Goal: Information Seeking & Learning: Compare options

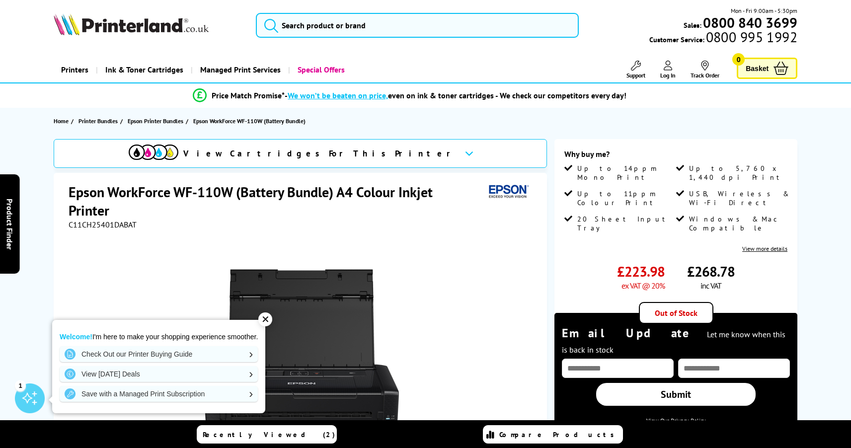
scroll to position [2, 0]
click at [272, 318] on div "✕" at bounding box center [265, 320] width 14 height 14
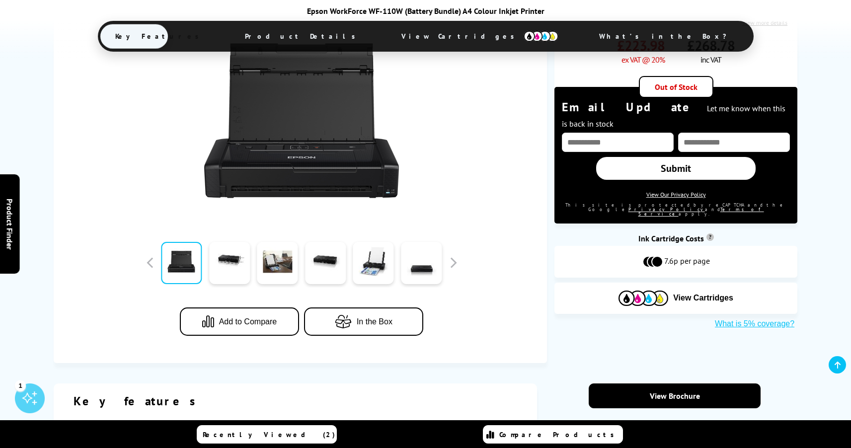
scroll to position [394, 0]
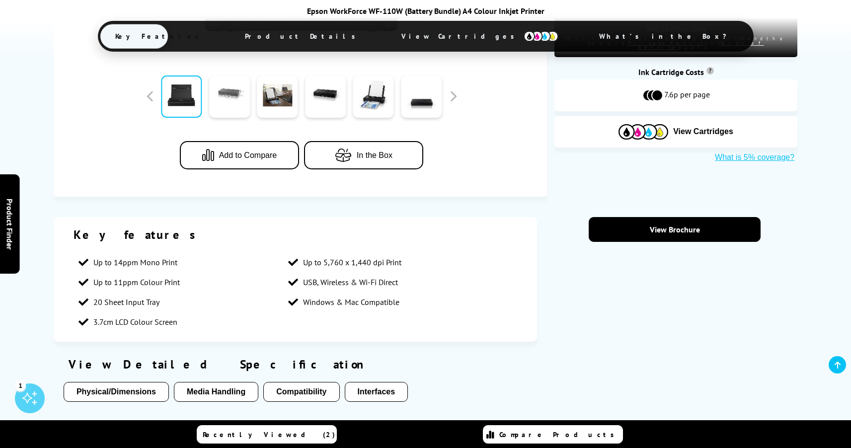
click at [234, 91] on link at bounding box center [229, 97] width 41 height 42
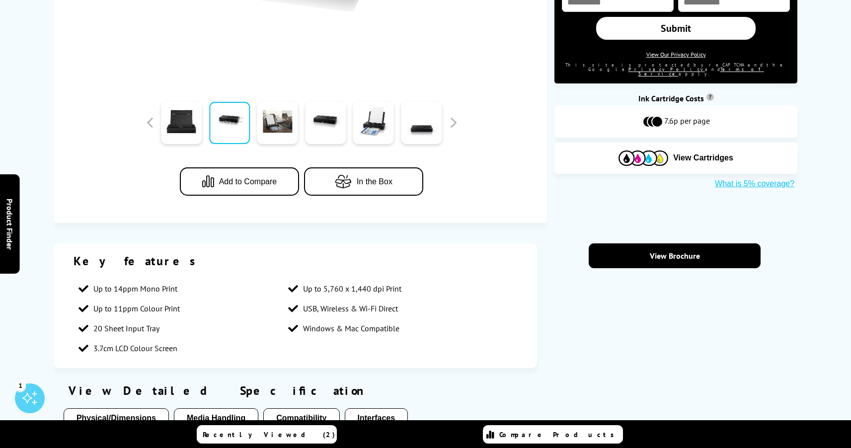
scroll to position [0, 0]
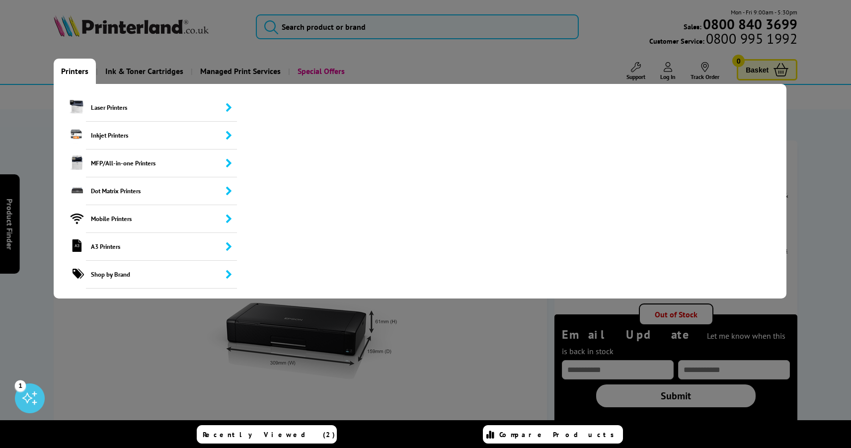
click at [75, 71] on link "Printers" at bounding box center [75, 71] width 42 height 25
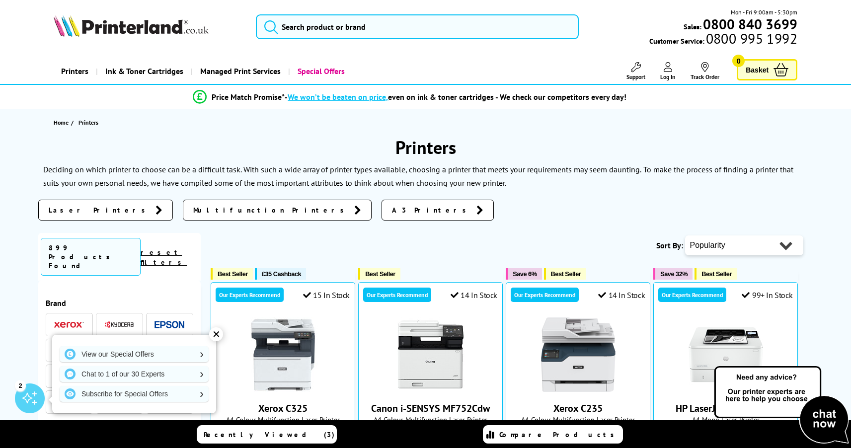
click at [87, 209] on span "Laser Printers" at bounding box center [100, 210] width 102 height 10
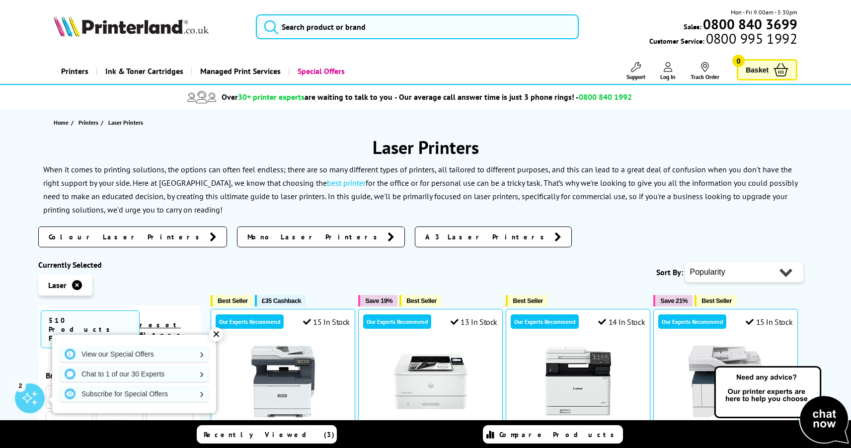
click at [210, 238] on icon at bounding box center [213, 237] width 7 height 10
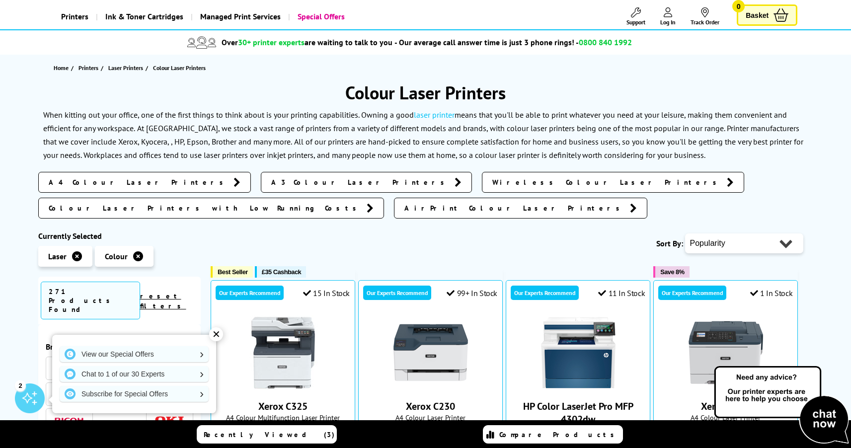
scroll to position [2, 0]
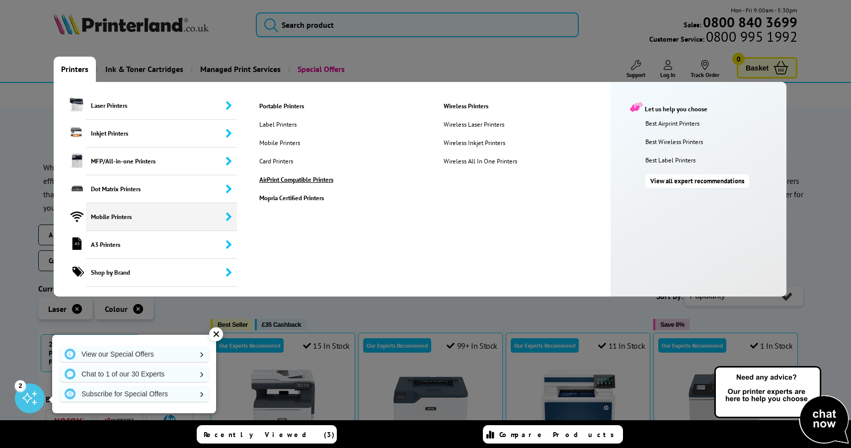
click at [305, 179] on link "AirPrint Compatible Printers" at bounding box center [343, 179] width 183 height 8
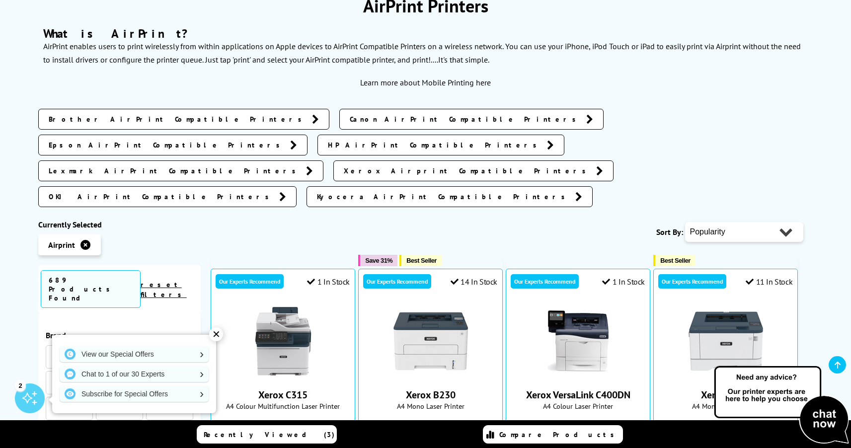
scroll to position [184, 0]
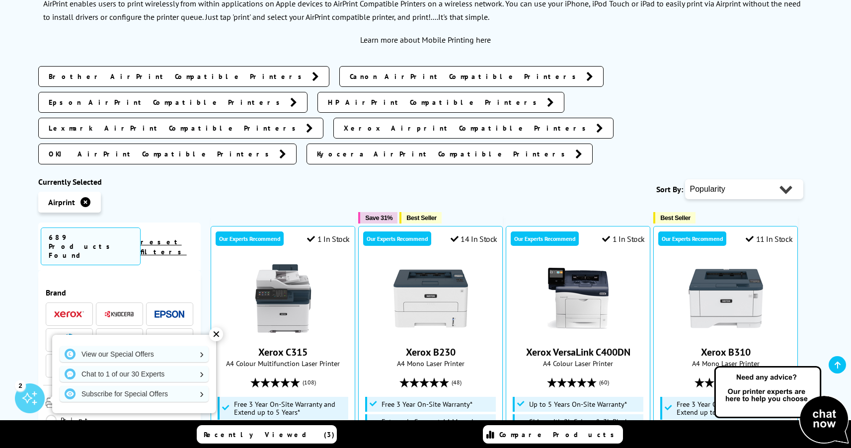
click at [350, 75] on span "Canon AirPrint Compatible Printers" at bounding box center [466, 77] width 232 height 10
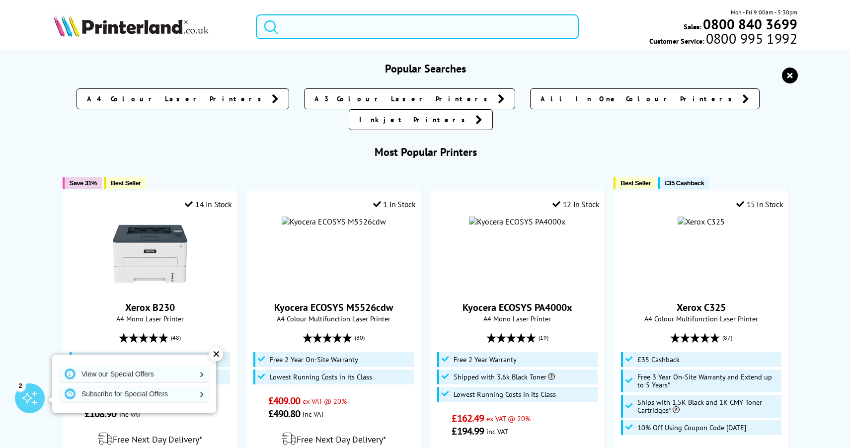
click at [331, 26] on input "search" at bounding box center [417, 26] width 323 height 25
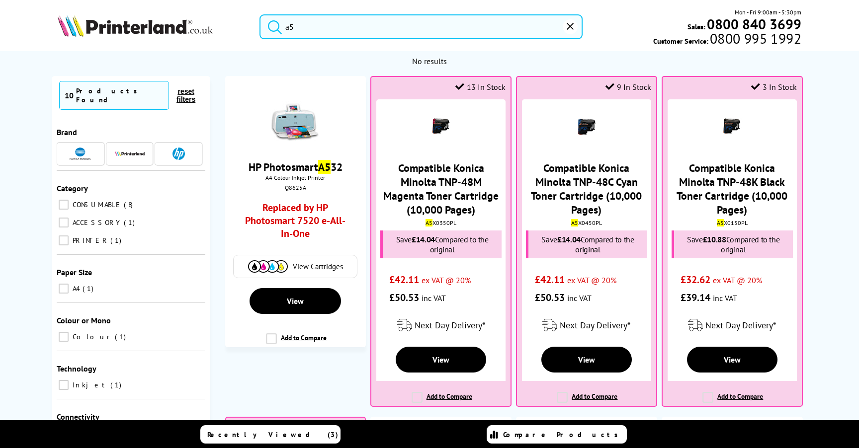
type input "a5"
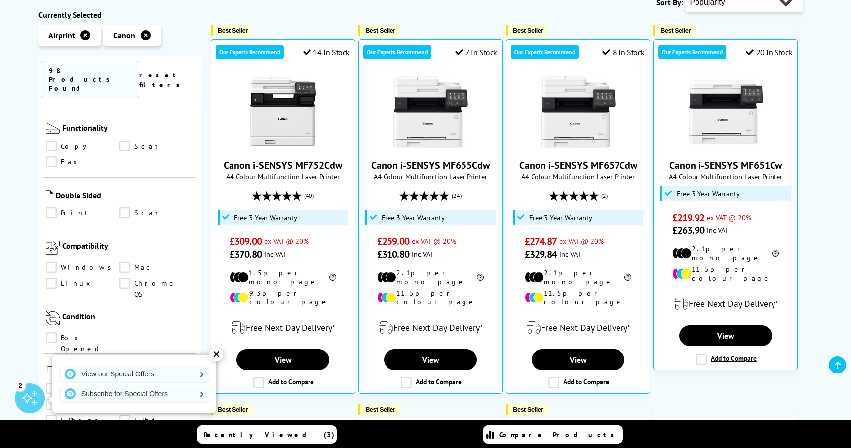
scroll to position [627, 0]
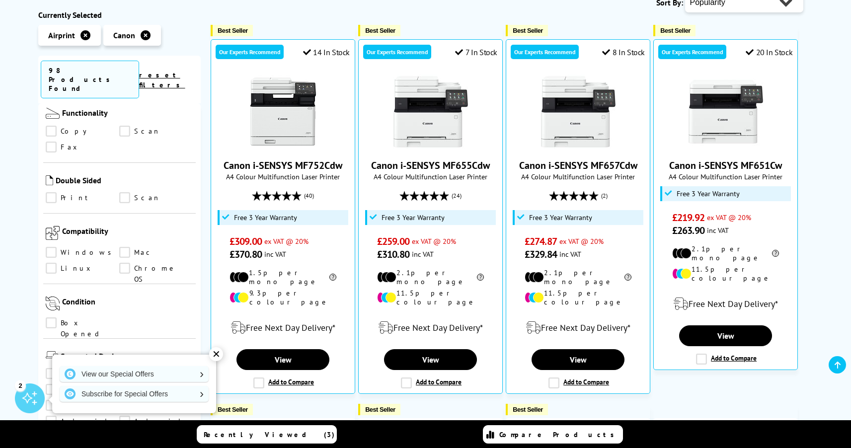
click at [126, 247] on link "Mac" at bounding box center [156, 252] width 74 height 11
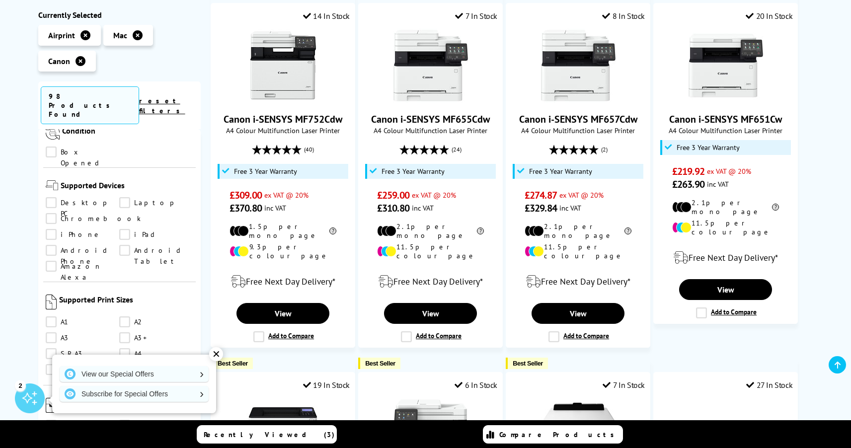
scroll to position [839, 0]
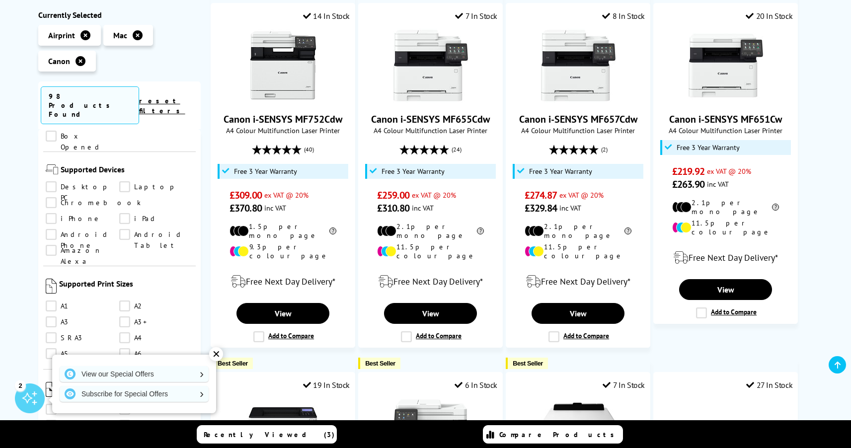
click at [52, 349] on link "A5" at bounding box center [83, 354] width 74 height 11
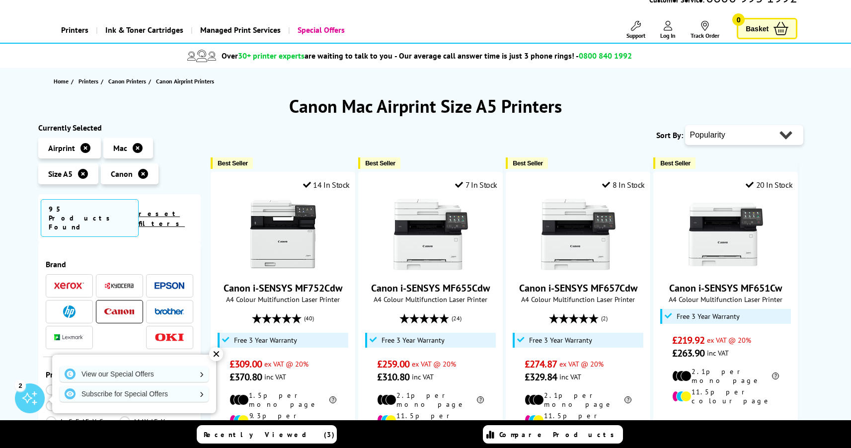
scroll to position [38, 0]
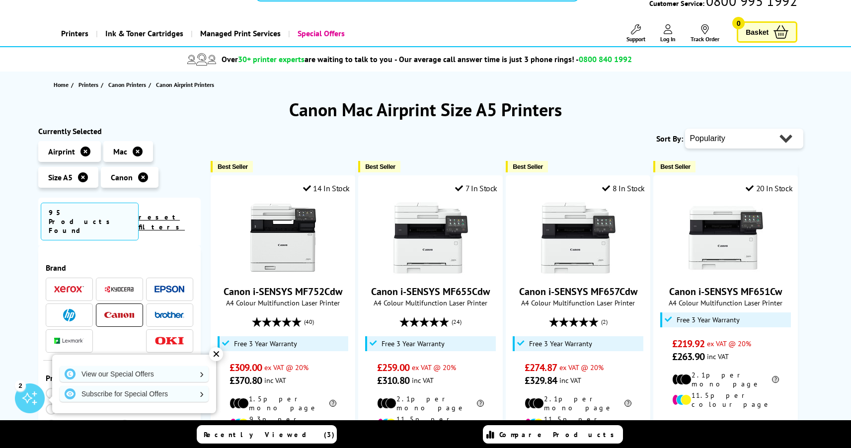
click at [172, 286] on img at bounding box center [170, 289] width 30 height 7
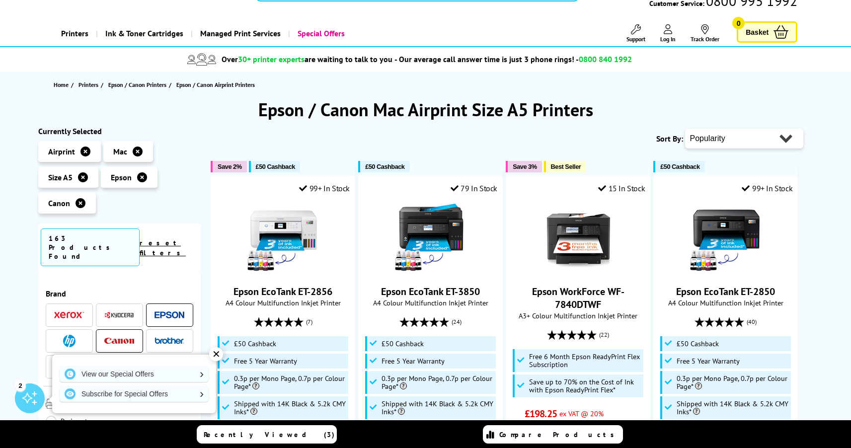
click at [170, 335] on span at bounding box center [170, 341] width 30 height 12
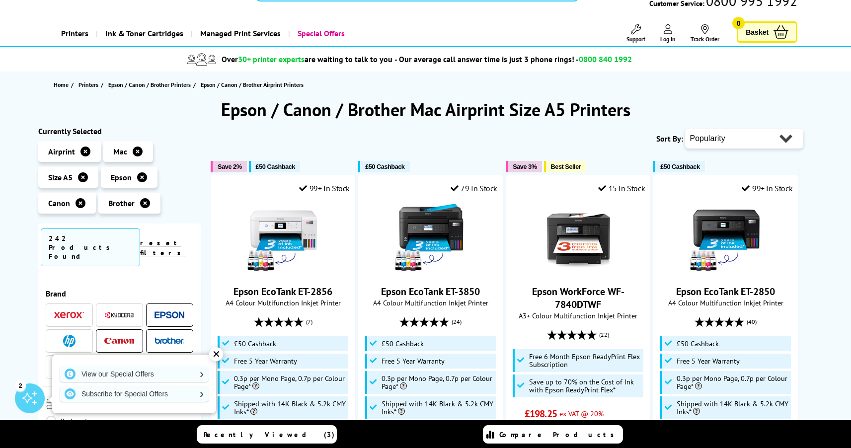
click at [75, 335] on span at bounding box center [69, 341] width 30 height 12
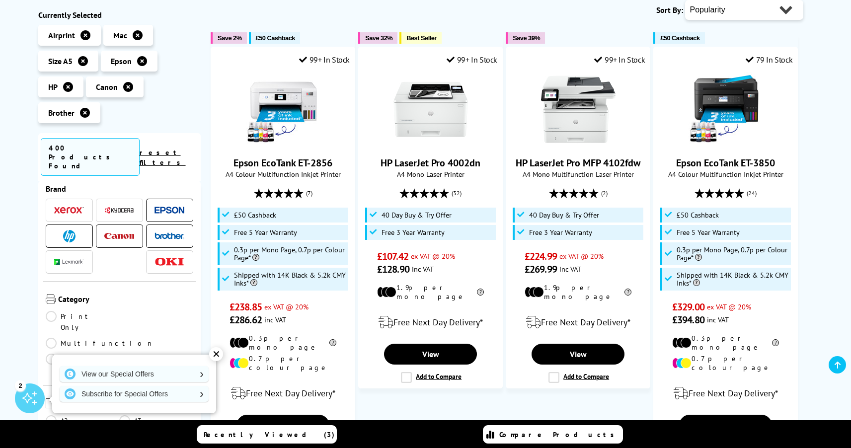
scroll to position [204, 0]
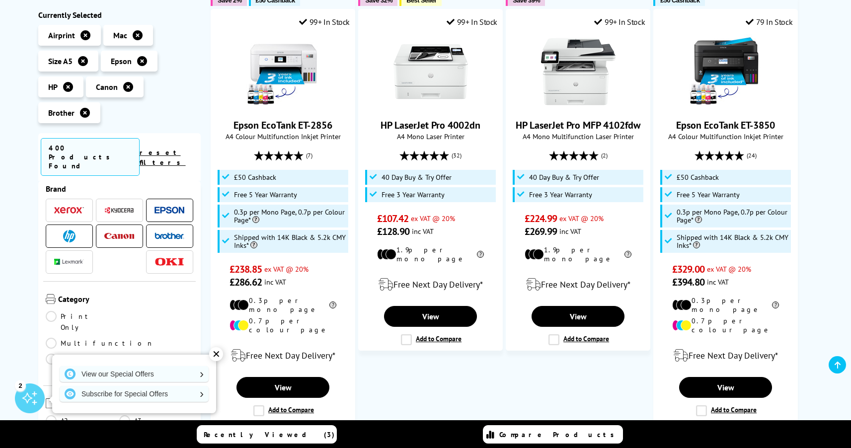
click at [80, 311] on link "Print Only" at bounding box center [83, 322] width 74 height 22
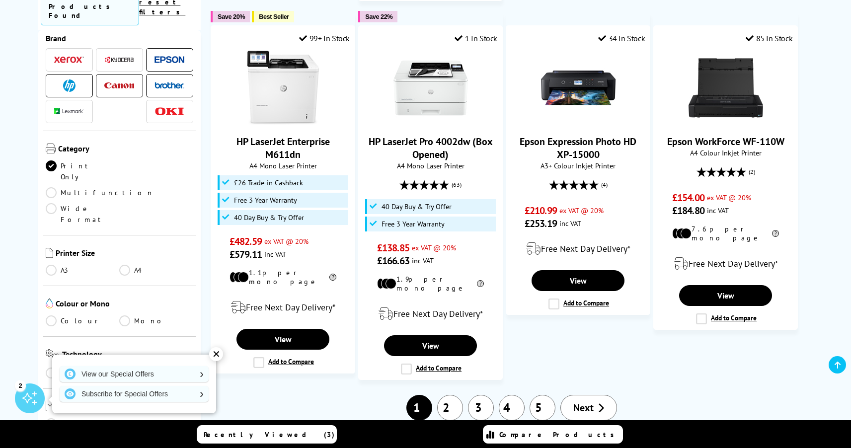
scroll to position [1003, 0]
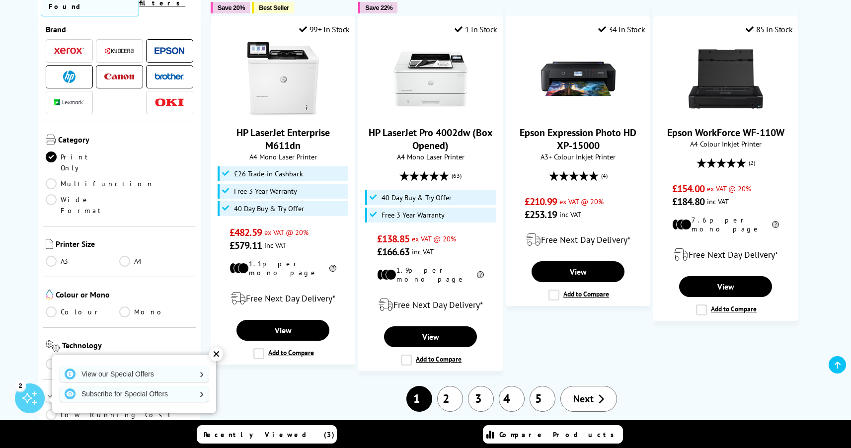
click at [451, 386] on link "2" at bounding box center [450, 399] width 26 height 26
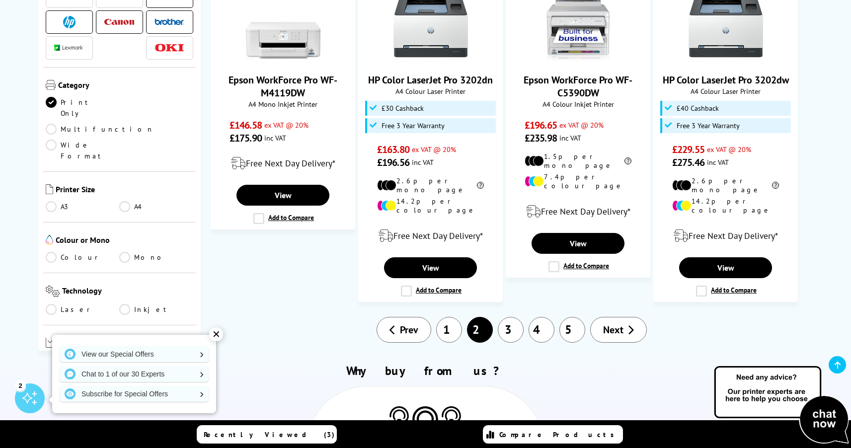
scroll to position [1009, 0]
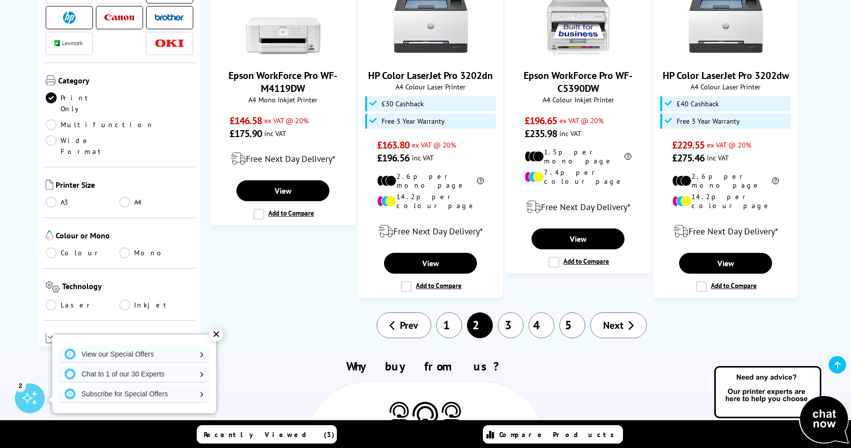
click at [508, 313] on link "3" at bounding box center [511, 326] width 26 height 26
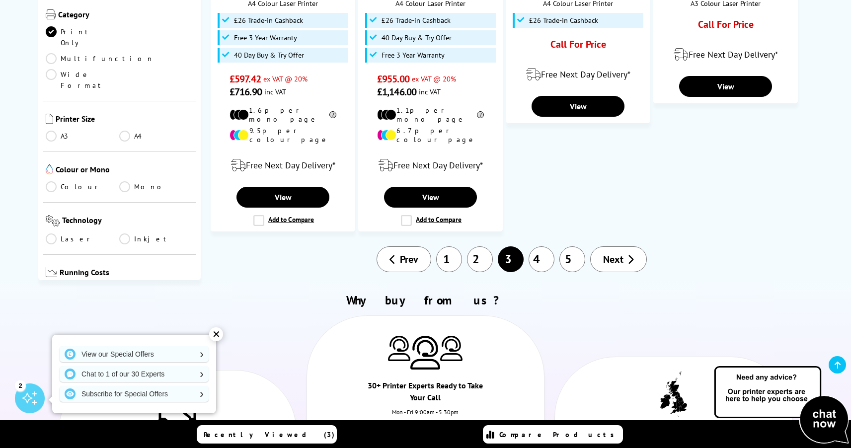
scroll to position [1155, 0]
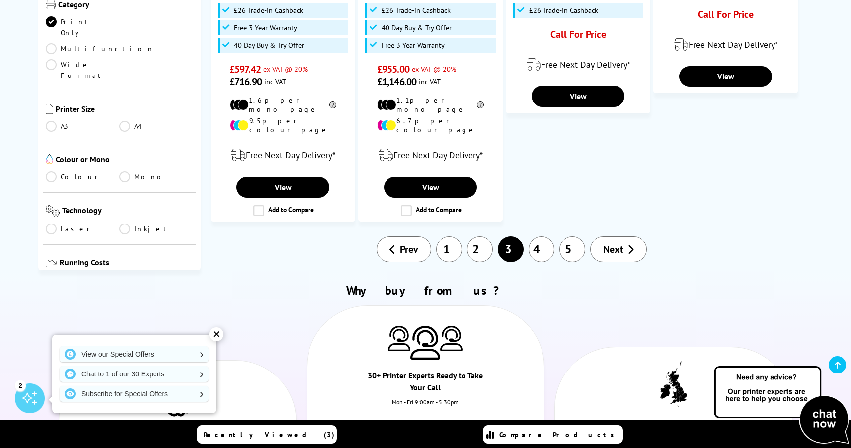
click at [545, 237] on link "4" at bounding box center [542, 250] width 26 height 26
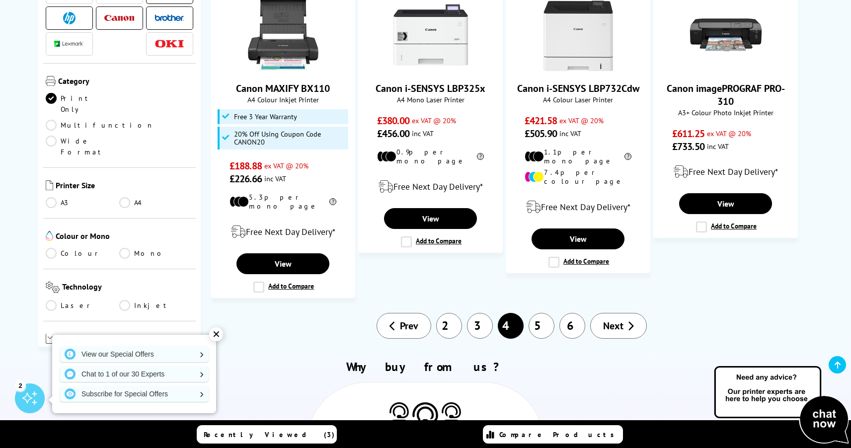
scroll to position [1102, 0]
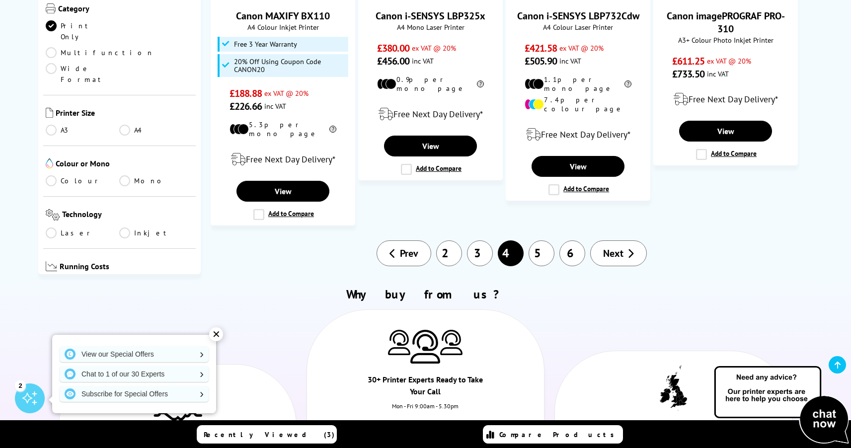
click at [545, 241] on link "5" at bounding box center [542, 254] width 26 height 26
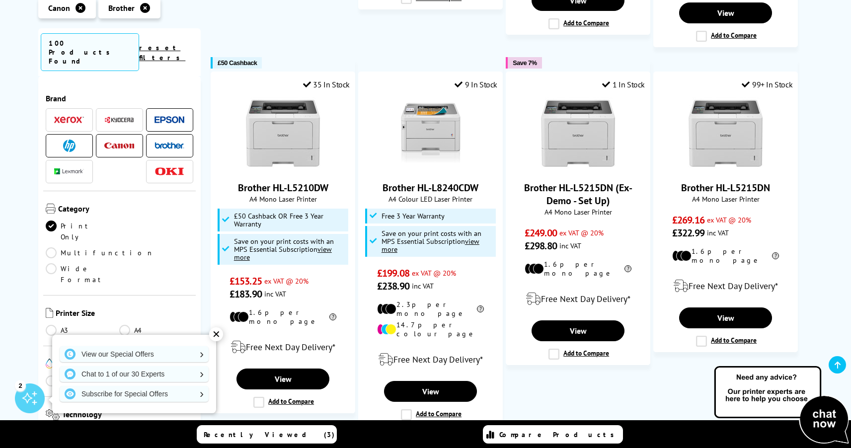
scroll to position [1033, 0]
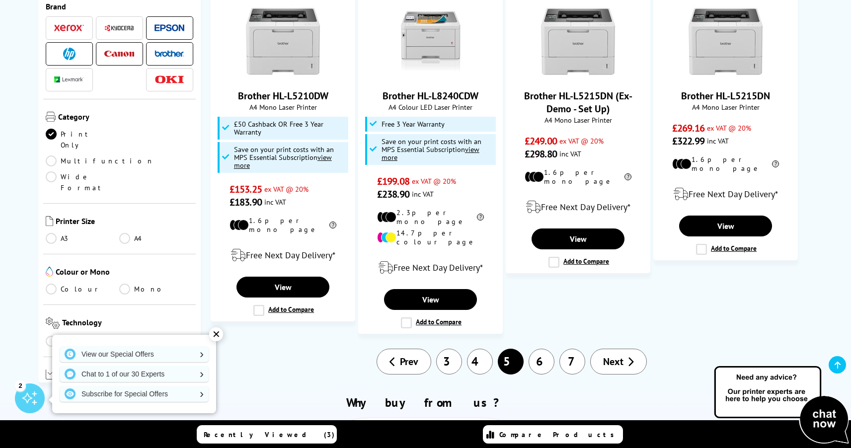
click at [551, 349] on link "6" at bounding box center [542, 362] width 26 height 26
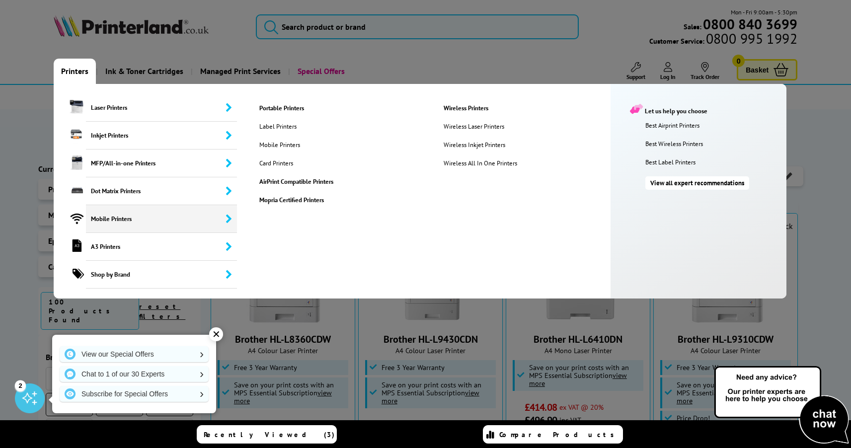
click at [131, 219] on span "Mobile Printers" at bounding box center [161, 219] width 151 height 28
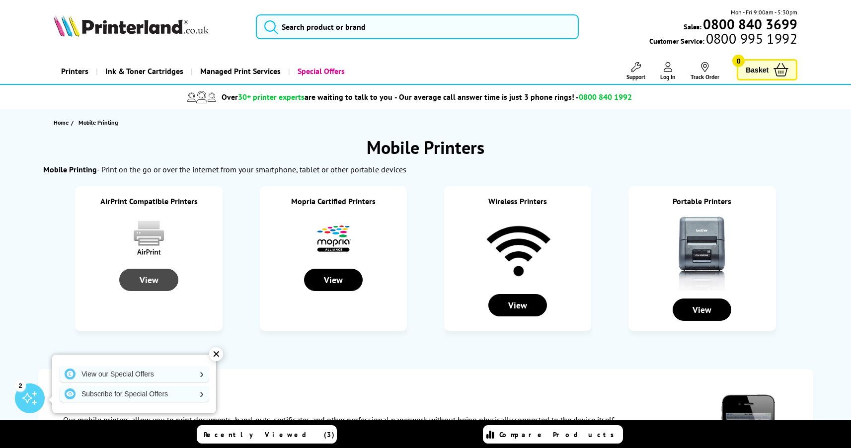
click at [154, 280] on div "View" at bounding box center [148, 280] width 59 height 22
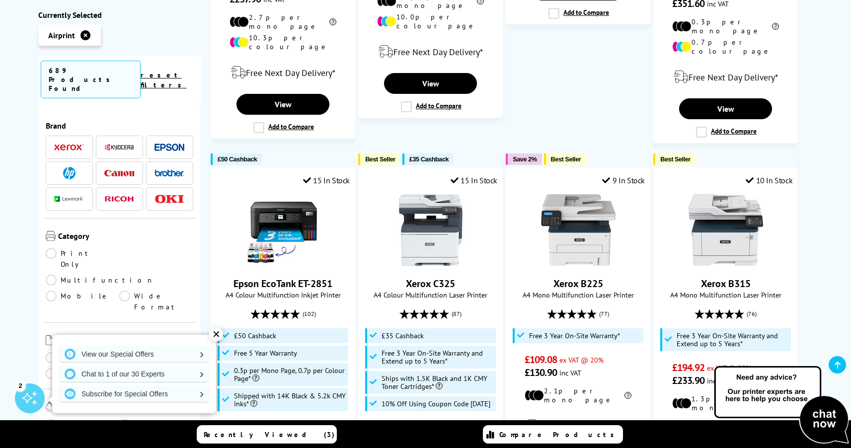
scroll to position [1073, 0]
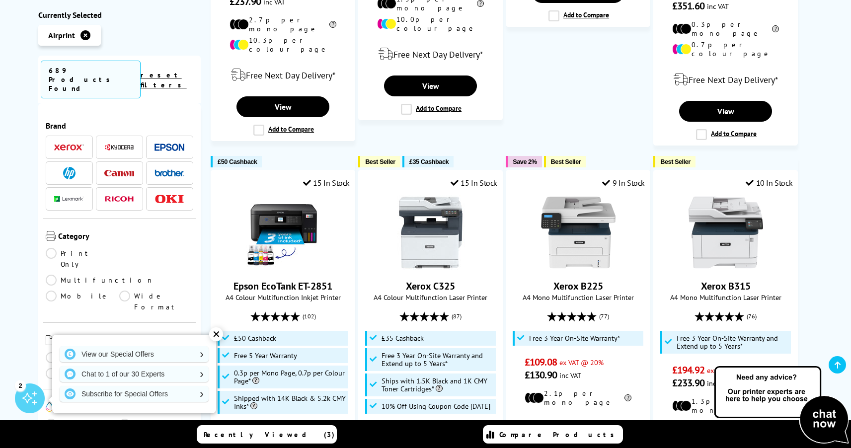
click at [120, 170] on img at bounding box center [119, 173] width 30 height 6
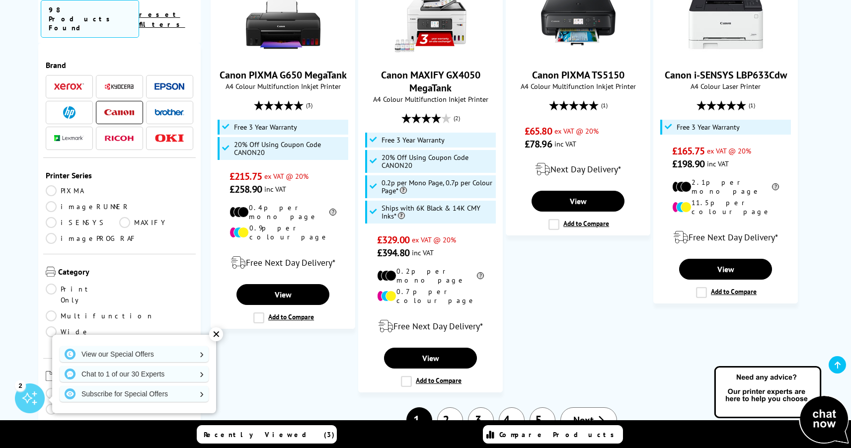
scroll to position [1082, 0]
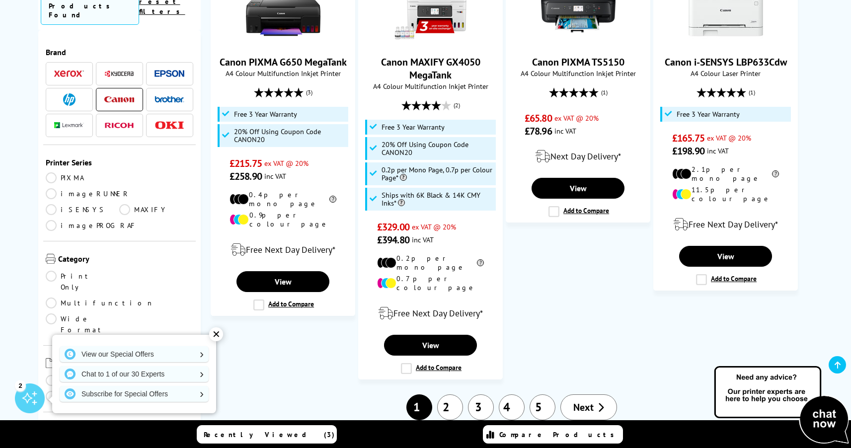
click at [600, 403] on icon at bounding box center [601, 408] width 6 height 10
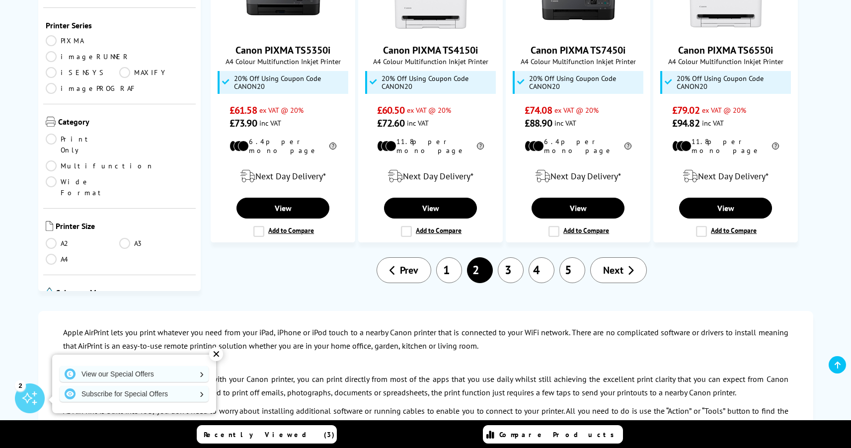
scroll to position [1319, 0]
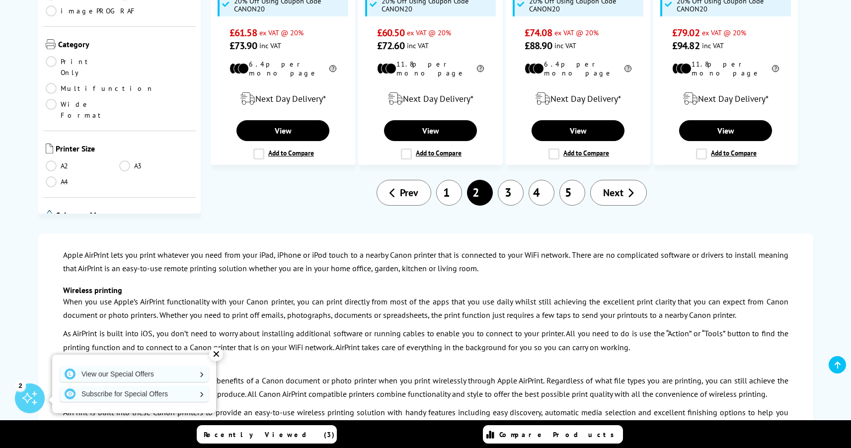
click at [512, 180] on link "3" at bounding box center [511, 193] width 26 height 26
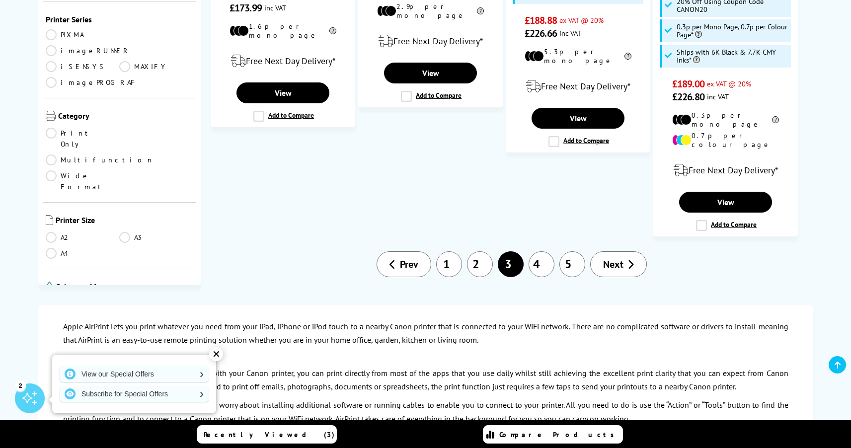
scroll to position [1235, 0]
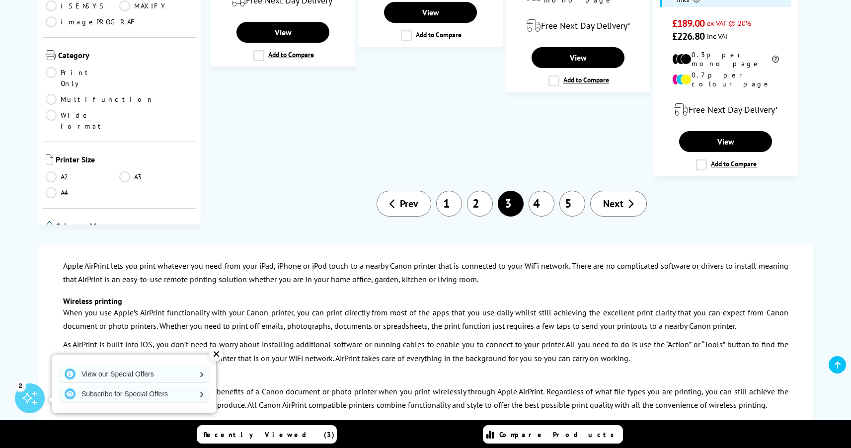
click at [540, 191] on link "4" at bounding box center [542, 204] width 26 height 26
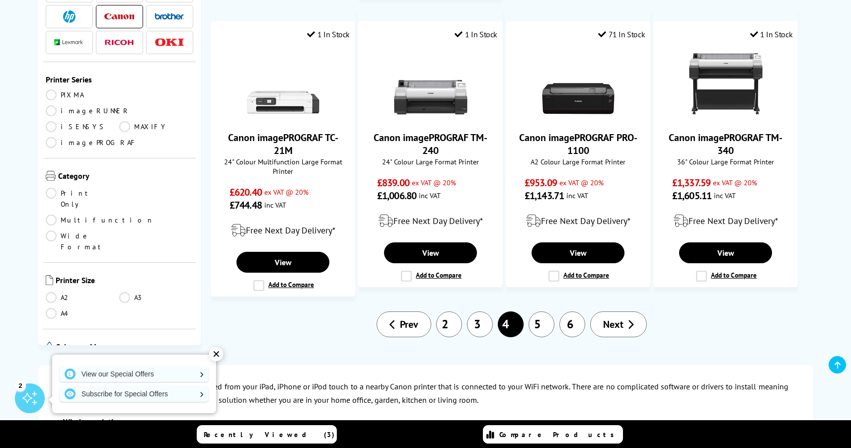
scroll to position [1016, 0]
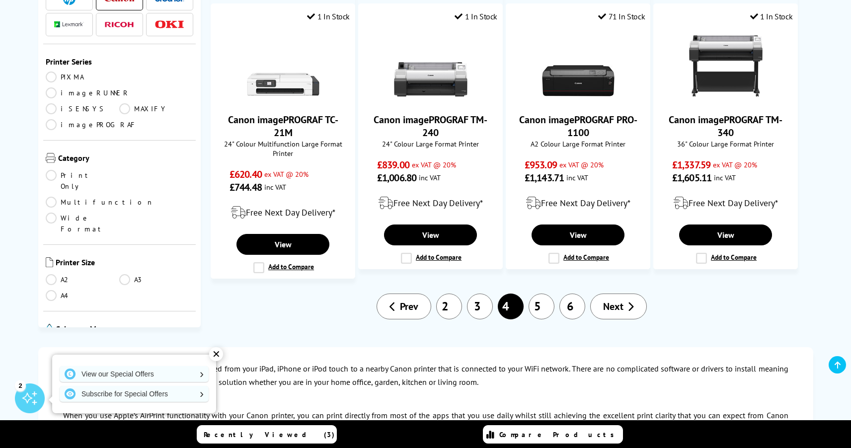
click at [542, 294] on link "5" at bounding box center [542, 307] width 26 height 26
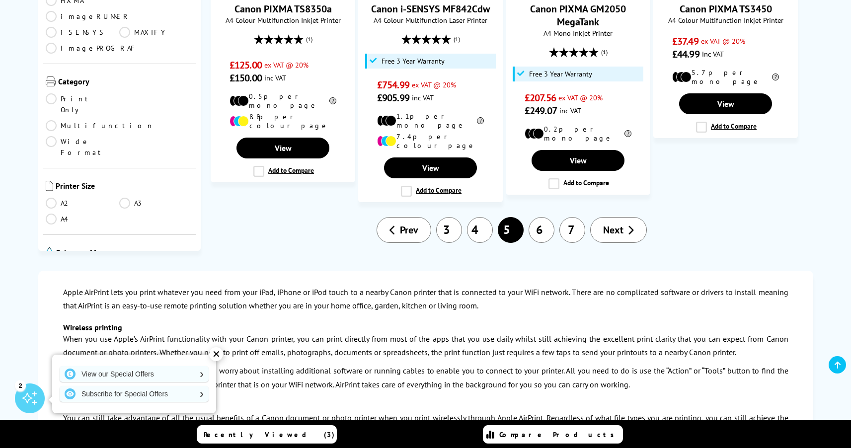
scroll to position [1115, 0]
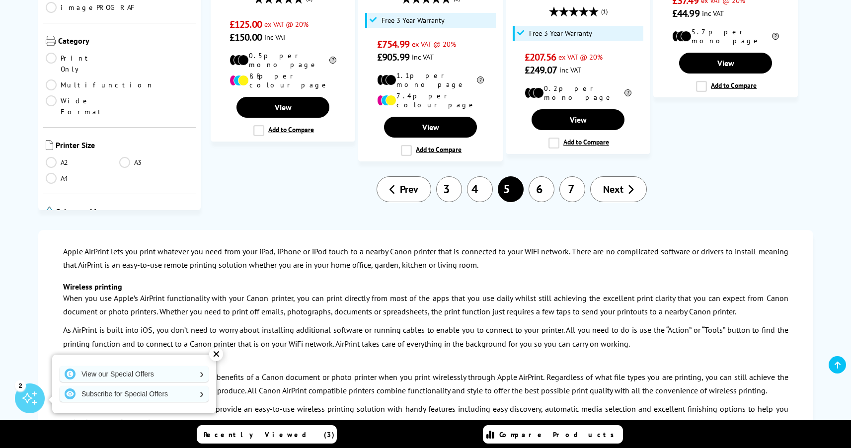
click at [547, 176] on link "6" at bounding box center [542, 189] width 26 height 26
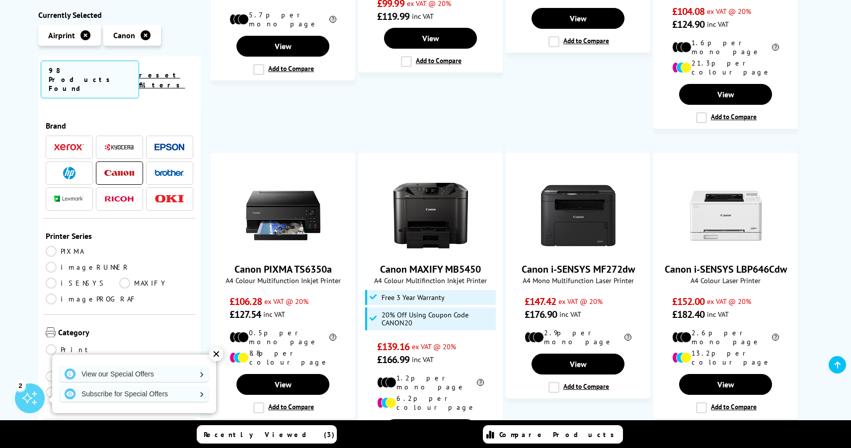
scroll to position [832, 0]
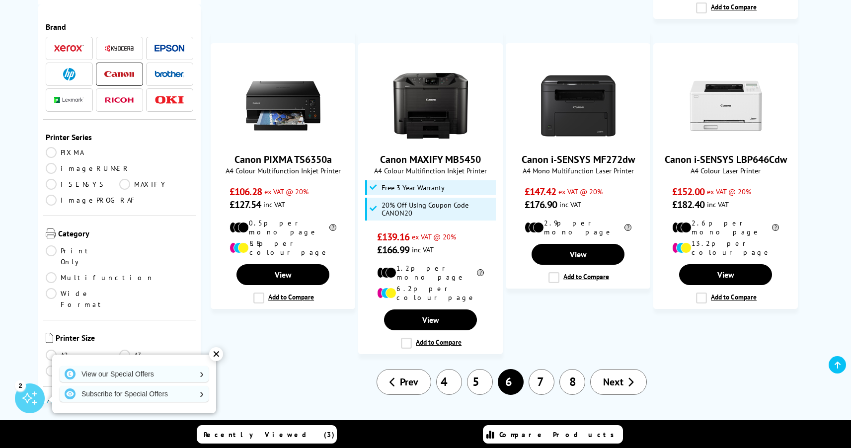
click at [542, 369] on link "7" at bounding box center [542, 382] width 26 height 26
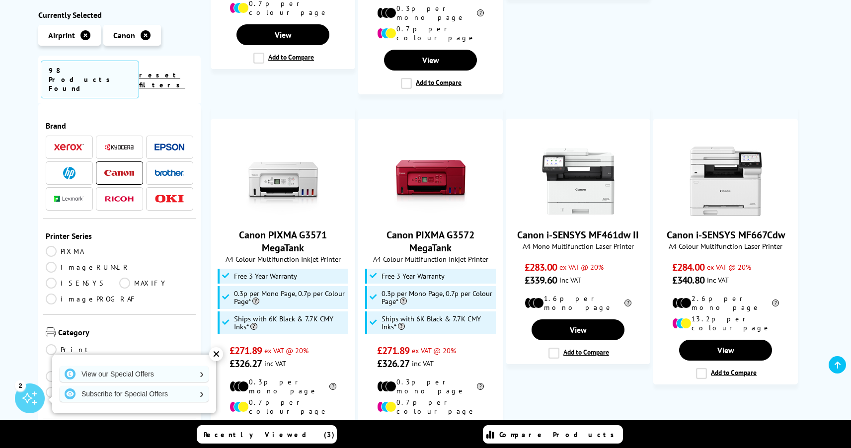
scroll to position [1067, 0]
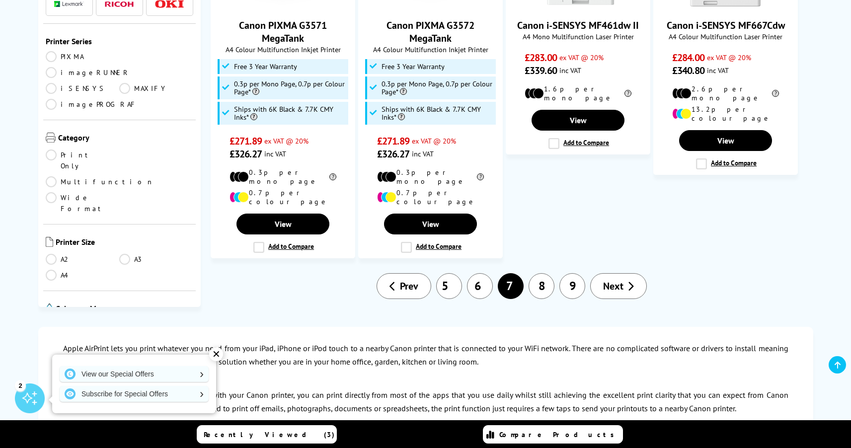
click at [547, 273] on link "8" at bounding box center [542, 286] width 26 height 26
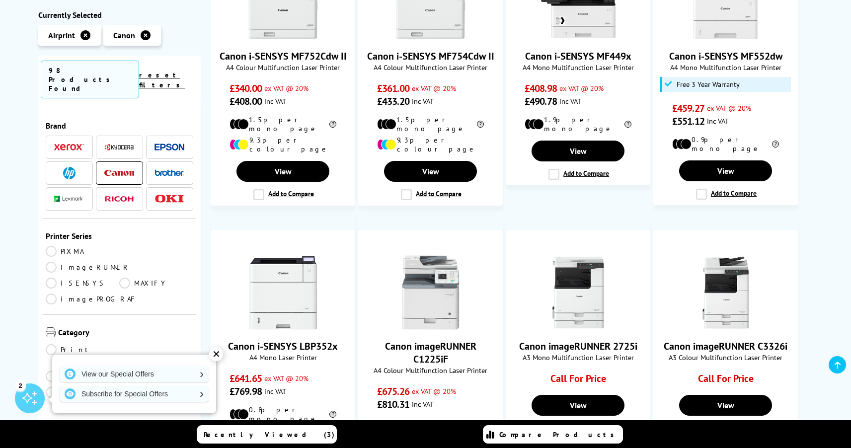
scroll to position [825, 0]
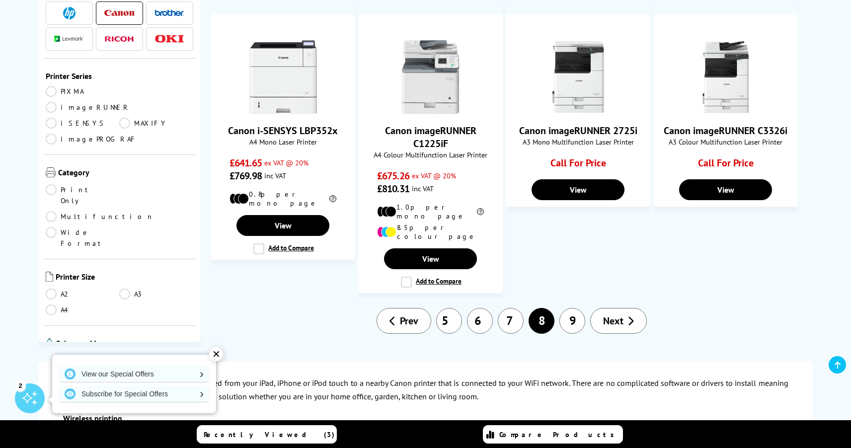
click at [574, 308] on link "9" at bounding box center [573, 321] width 26 height 26
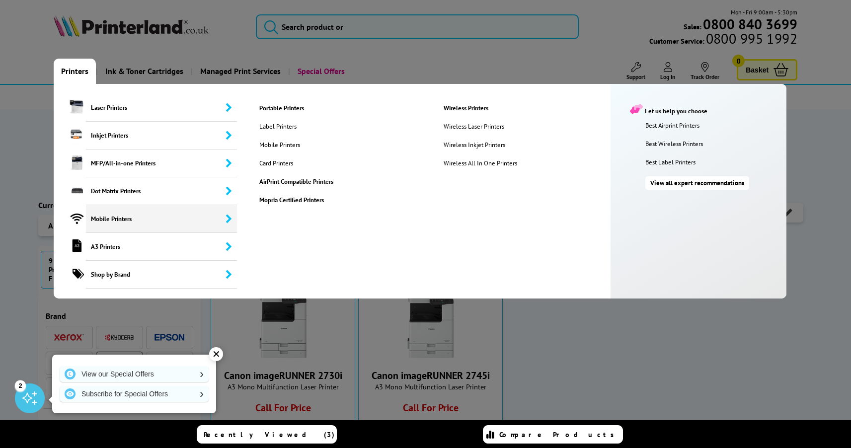
click at [280, 108] on link "Portable Printers" at bounding box center [343, 108] width 183 height 8
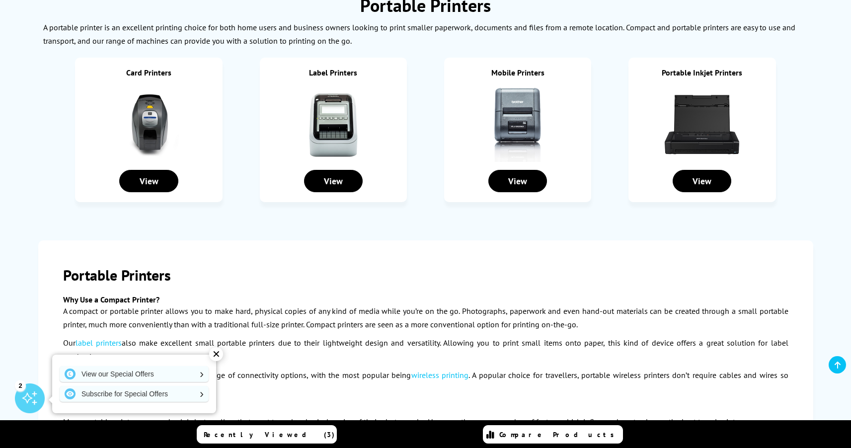
scroll to position [150, 0]
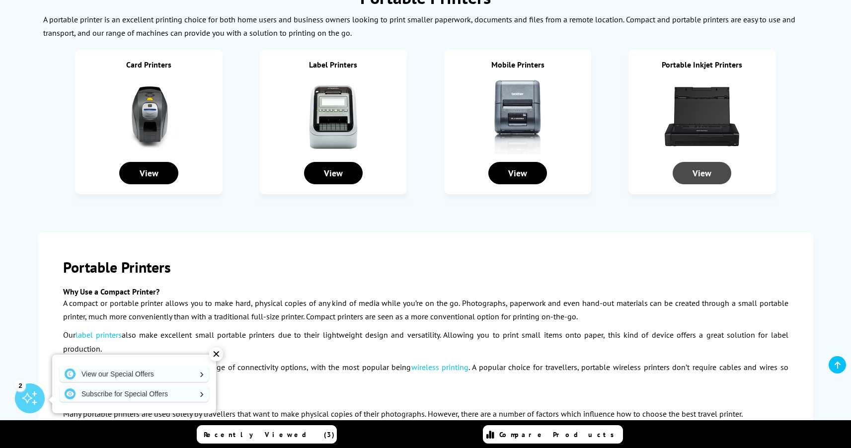
click at [695, 171] on div "View" at bounding box center [702, 173] width 59 height 22
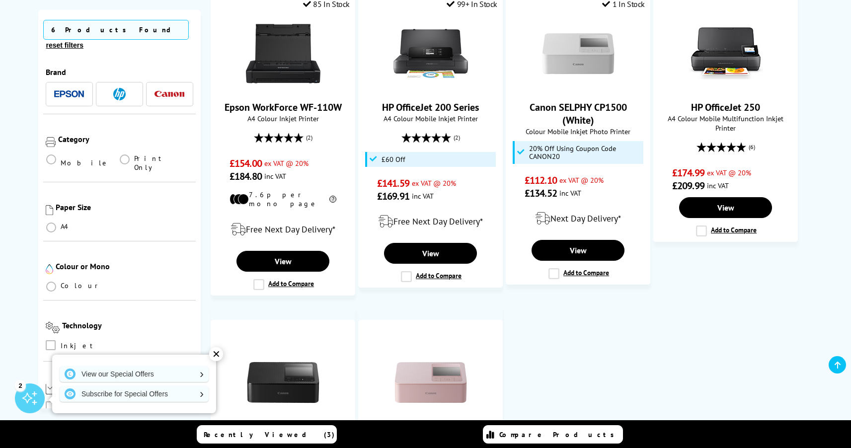
scroll to position [225, 0]
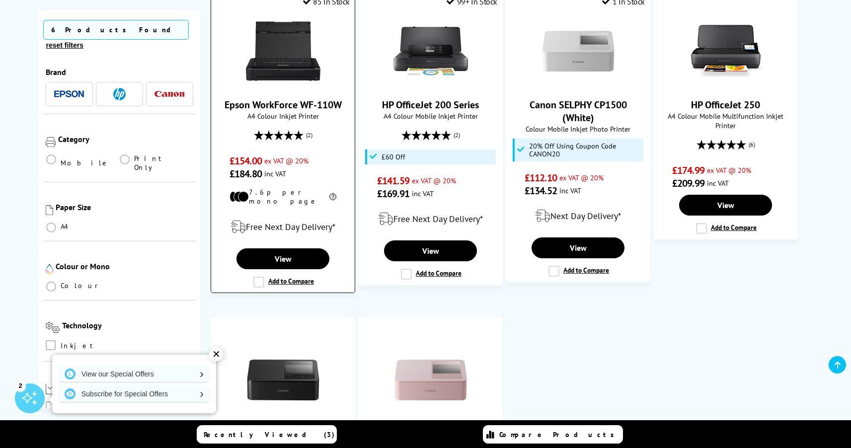
click at [300, 74] on img at bounding box center [283, 51] width 75 height 75
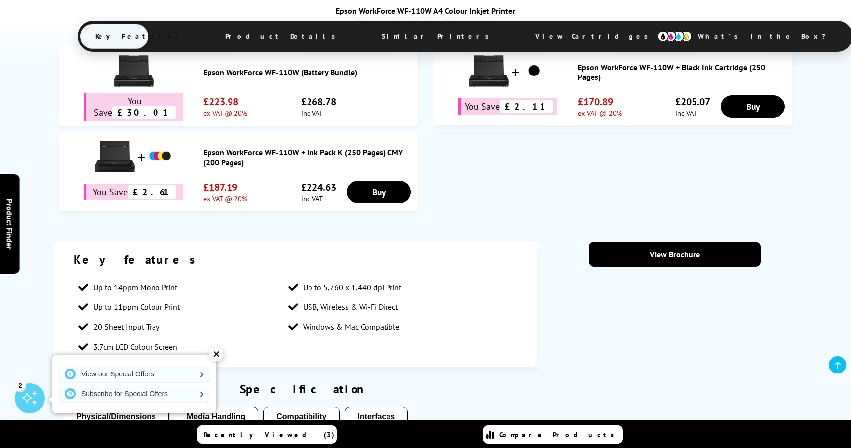
scroll to position [614, 0]
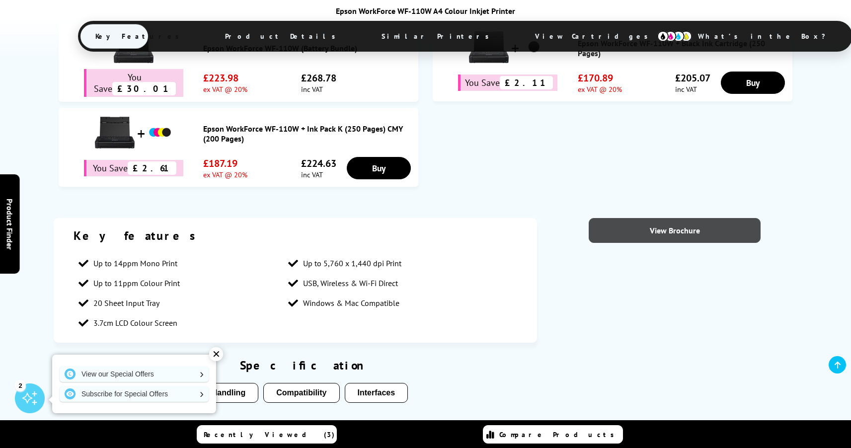
click at [676, 230] on link "View Brochure" at bounding box center [675, 230] width 172 height 25
